Goal: Navigation & Orientation: Find specific page/section

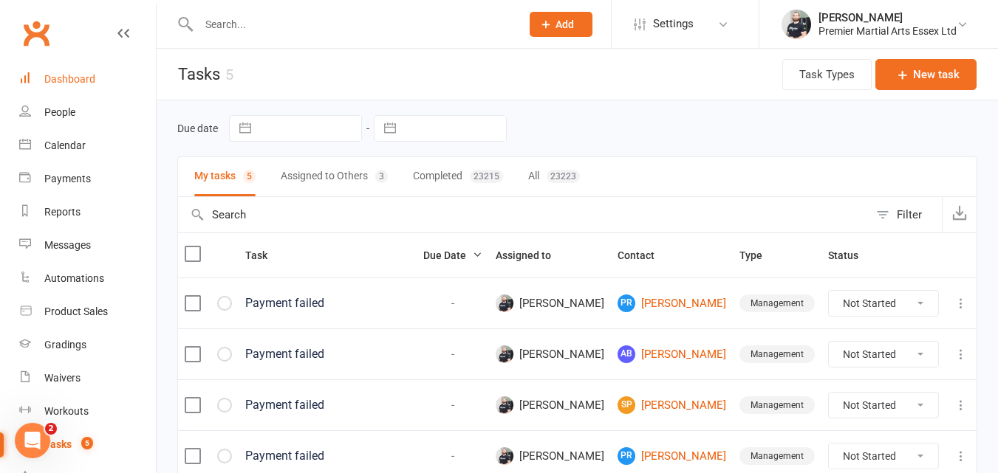
click at [44, 78] on div "Dashboard" at bounding box center [69, 79] width 51 height 12
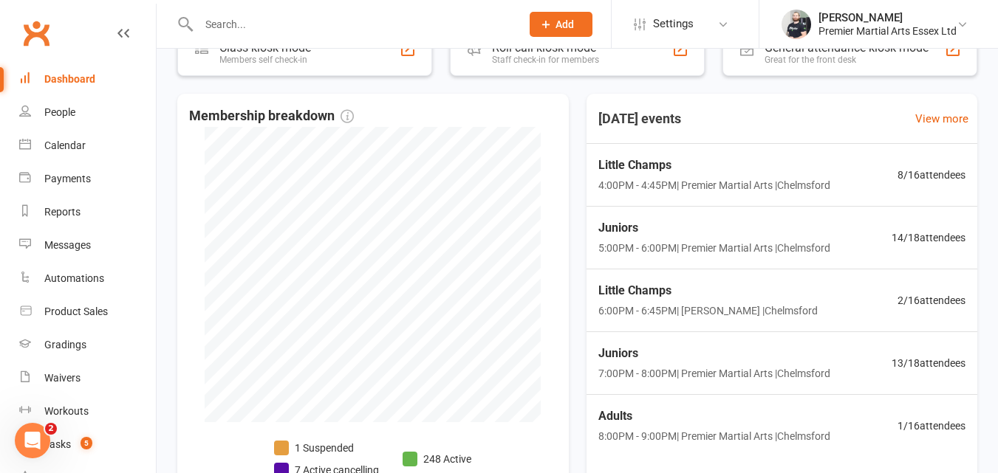
scroll to position [255, 0]
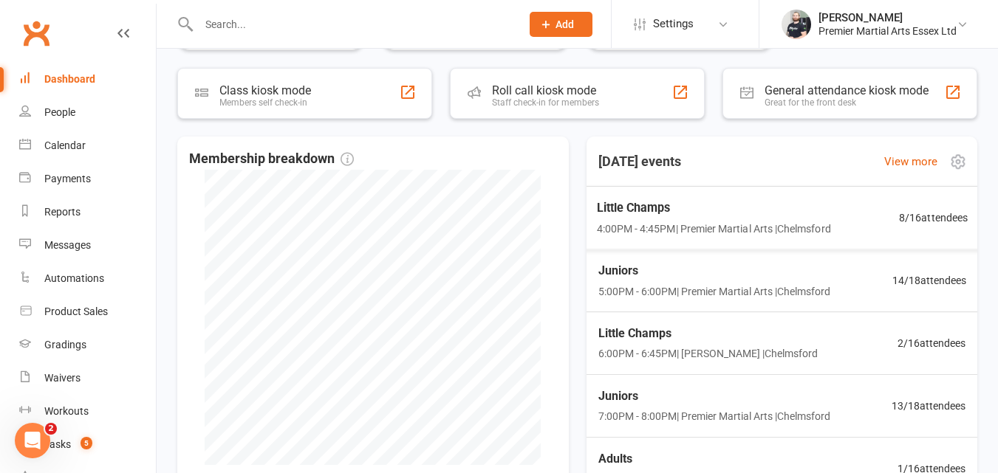
click at [865, 218] on div "Little Champs 4:00PM - 4:45PM | Premier Martial Arts | [GEOGRAPHIC_DATA] 8 / 16…" at bounding box center [781, 218] width 407 height 64
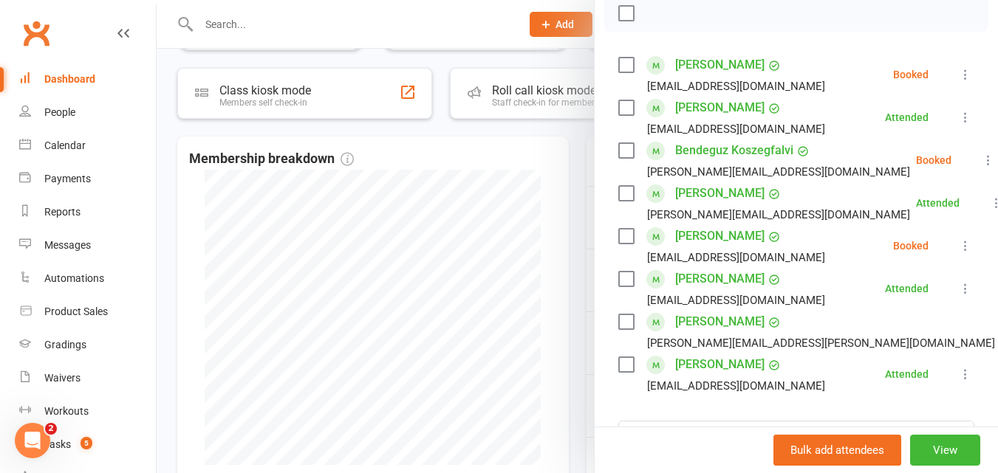
scroll to position [222, 0]
click at [564, 178] on div at bounding box center [577, 236] width 841 height 473
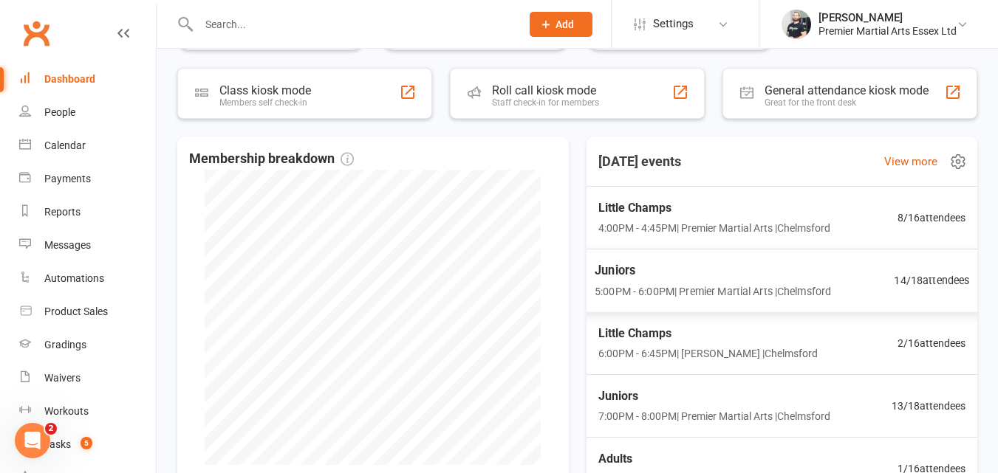
click at [710, 270] on span "Juniors" at bounding box center [712, 270] width 236 height 19
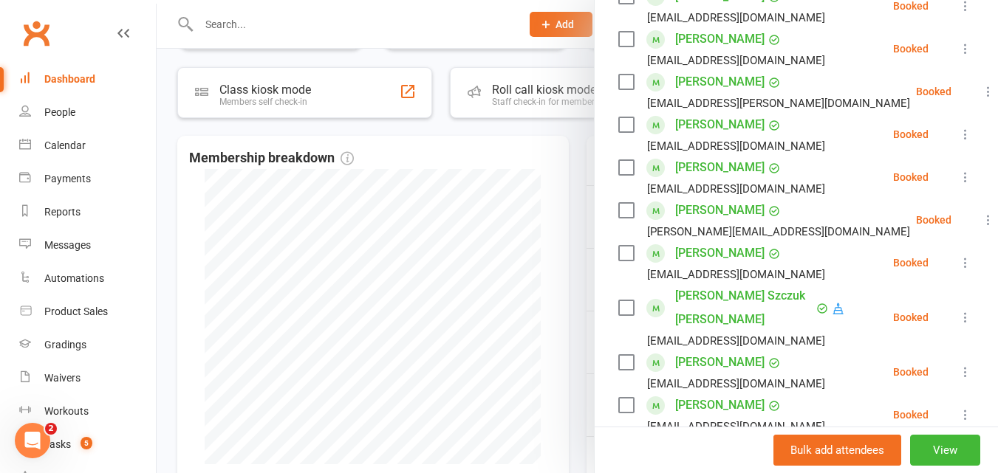
scroll to position [461, 0]
click at [555, 143] on div at bounding box center [577, 236] width 841 height 473
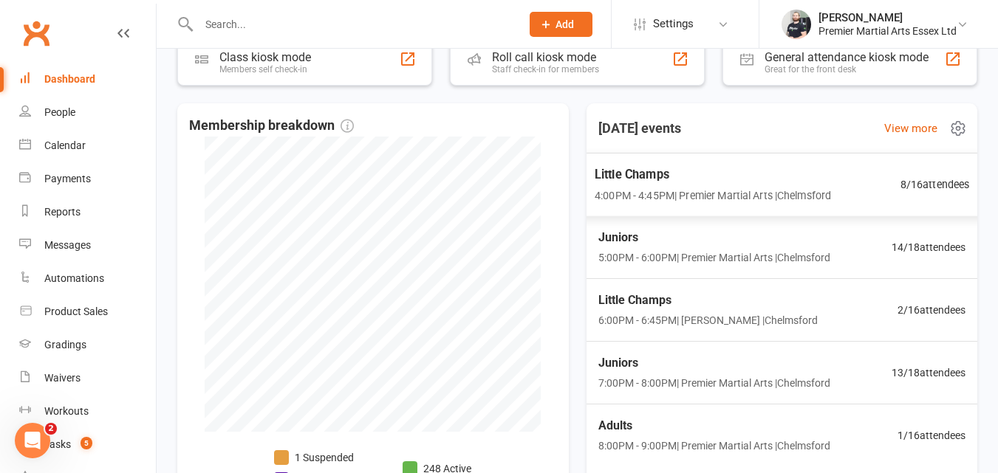
scroll to position [289, 0]
click at [665, 326] on span "6:00PM - 6:45PM | [PERSON_NAME] | [GEOGRAPHIC_DATA]" at bounding box center [706, 320] width 224 height 17
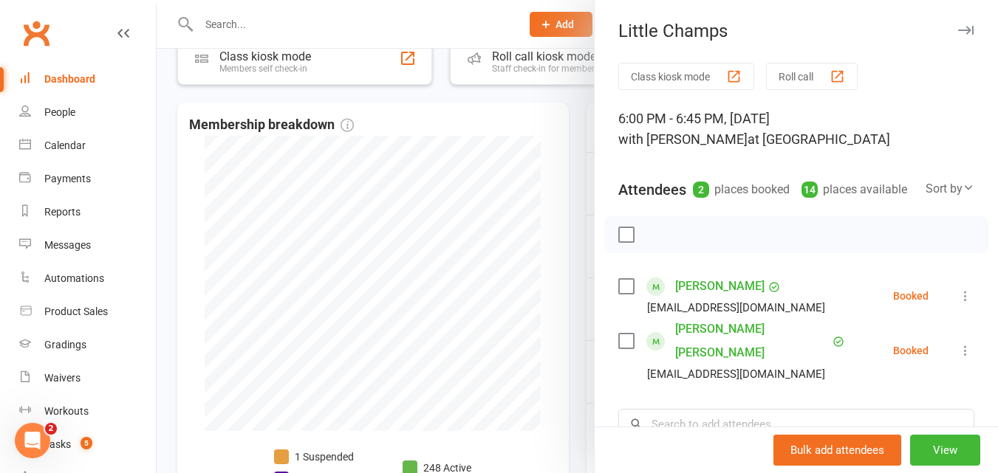
click at [528, 233] on div at bounding box center [577, 236] width 841 height 473
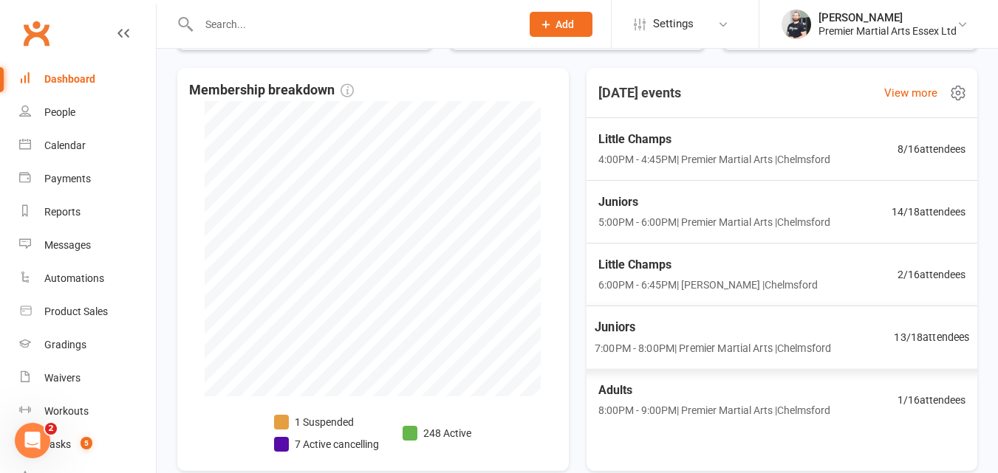
scroll to position [338, 0]
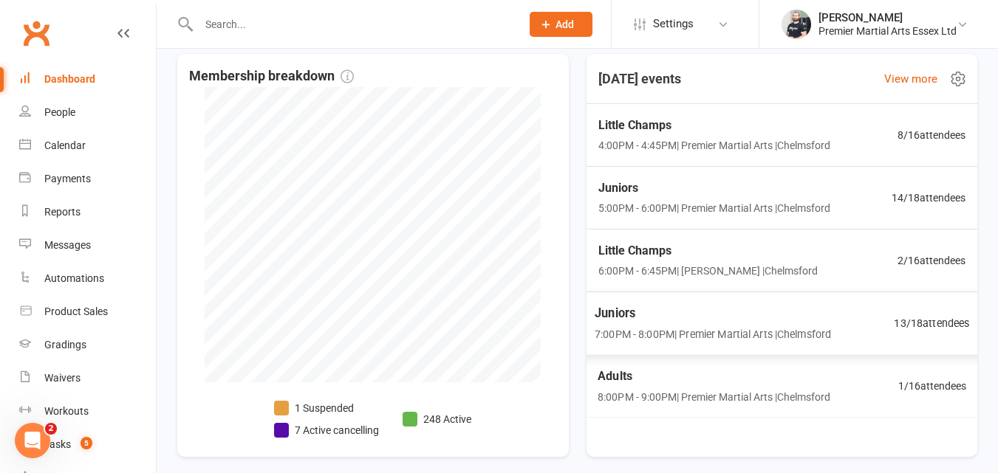
click at [761, 343] on div "Juniors 7:00PM - 8:00PM | Premier Martial Arts | [GEOGRAPHIC_DATA] 13 / 18 atte…" at bounding box center [781, 324] width 411 height 64
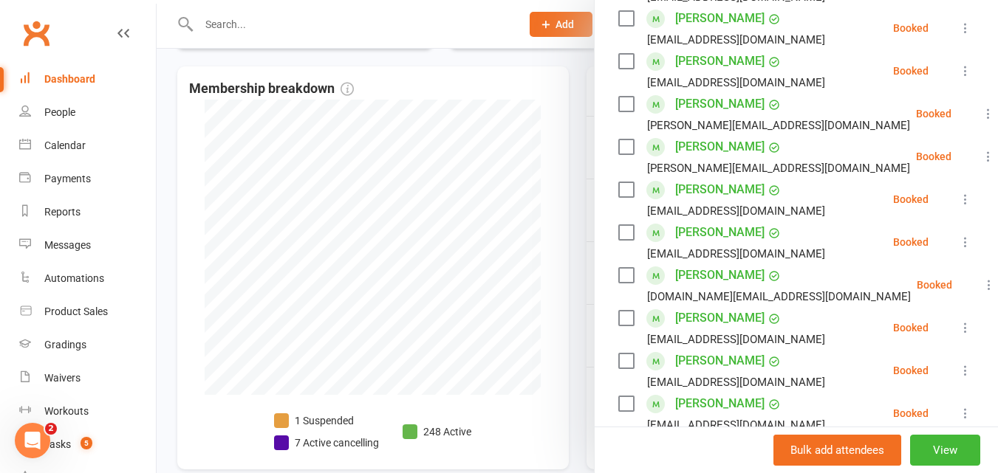
scroll to position [353, 0]
click at [544, 291] on div at bounding box center [577, 236] width 841 height 473
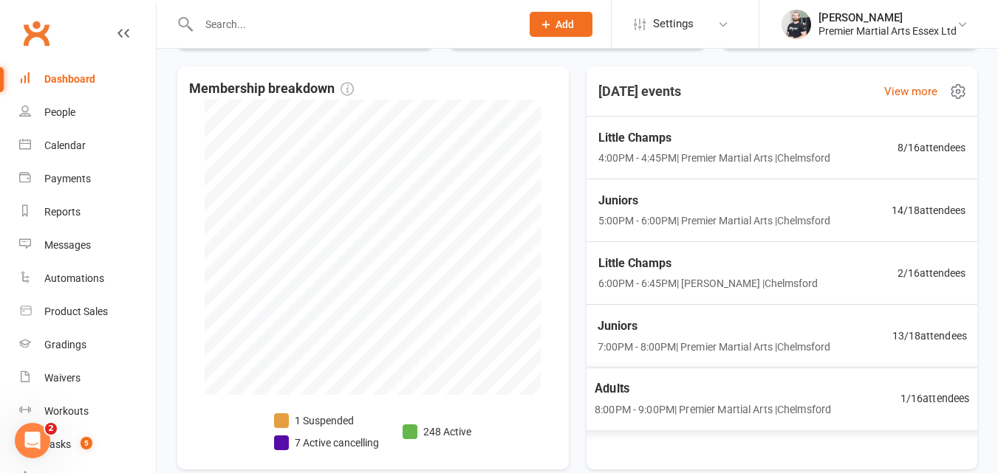
click at [668, 380] on span "Adults" at bounding box center [712, 388] width 236 height 19
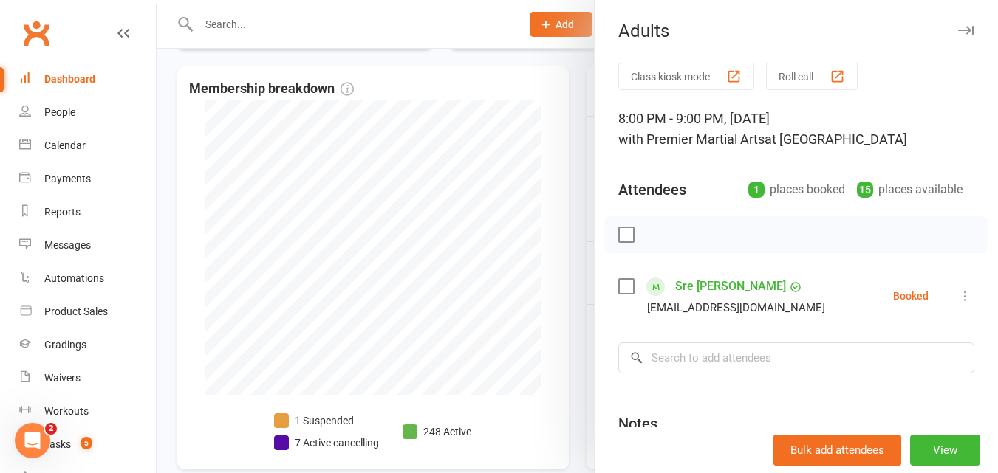
click at [531, 137] on div at bounding box center [577, 236] width 841 height 473
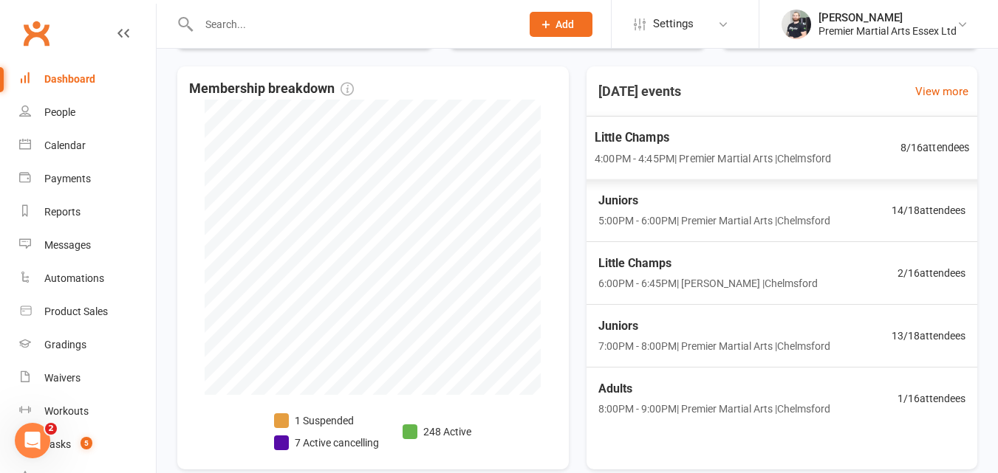
click at [690, 140] on span "Little Champs" at bounding box center [712, 137] width 236 height 19
